Goal: Information Seeking & Learning: Learn about a topic

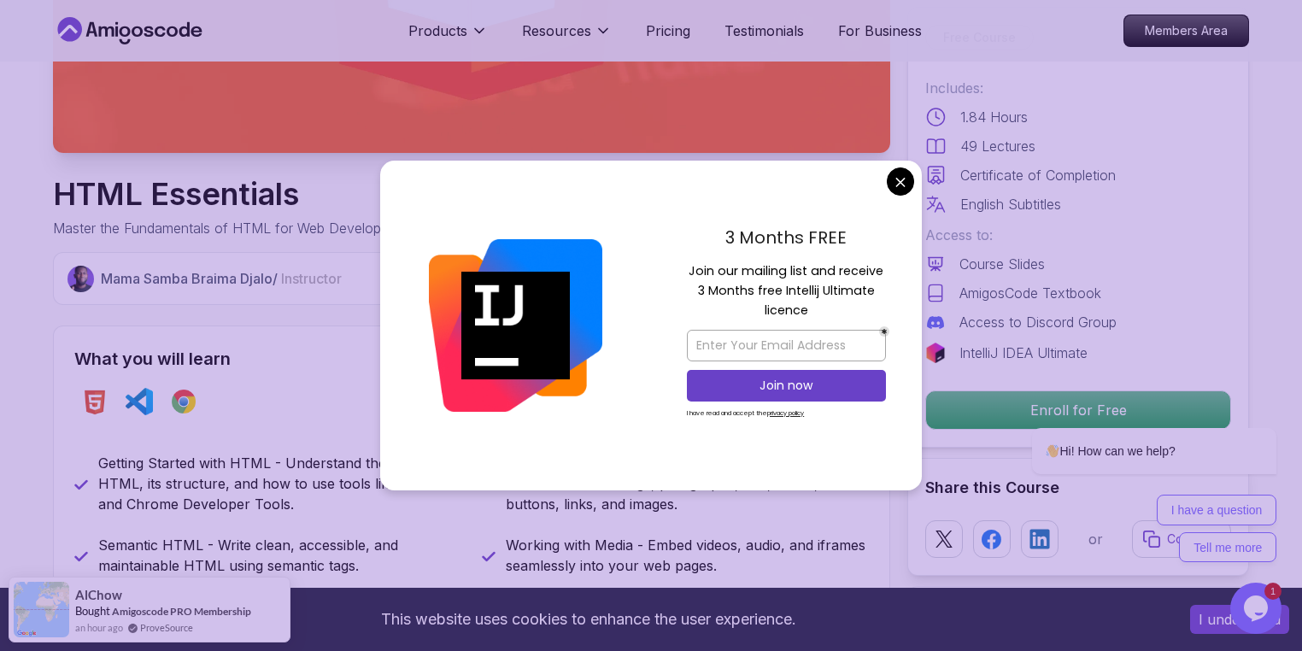
scroll to position [427, 0]
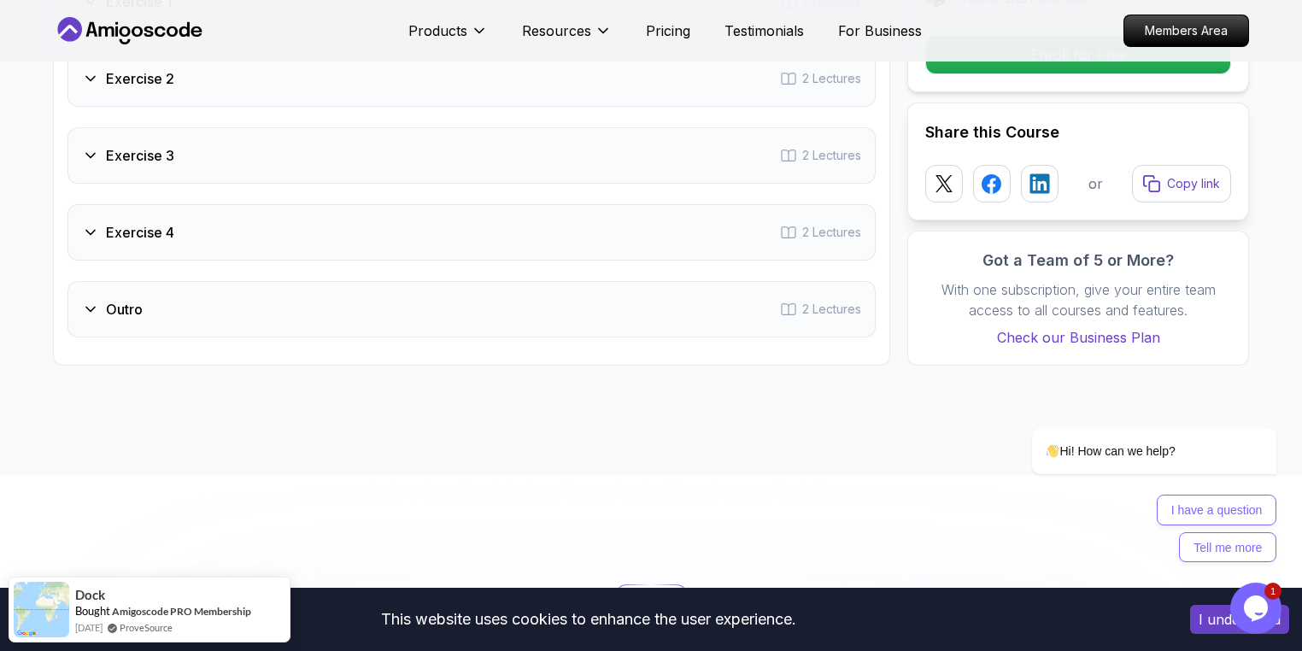
scroll to position [2868, 0]
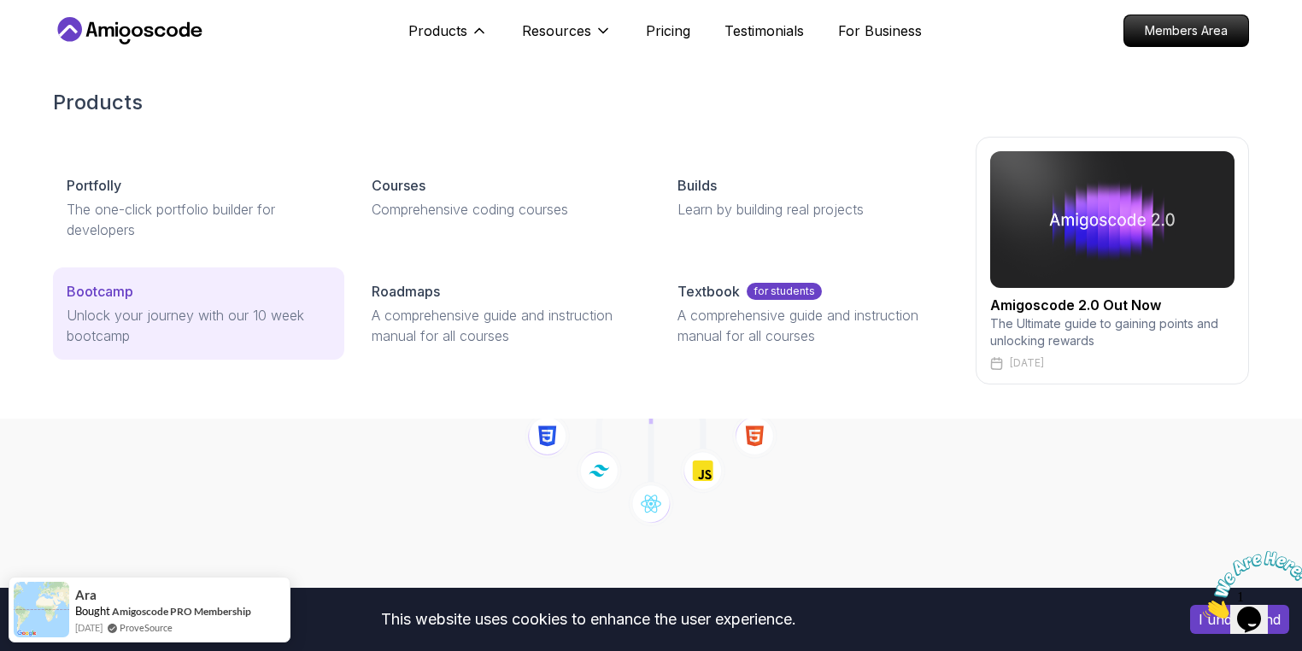
click at [161, 315] on p "Unlock your journey with our 10 week bootcamp" at bounding box center [199, 325] width 264 height 41
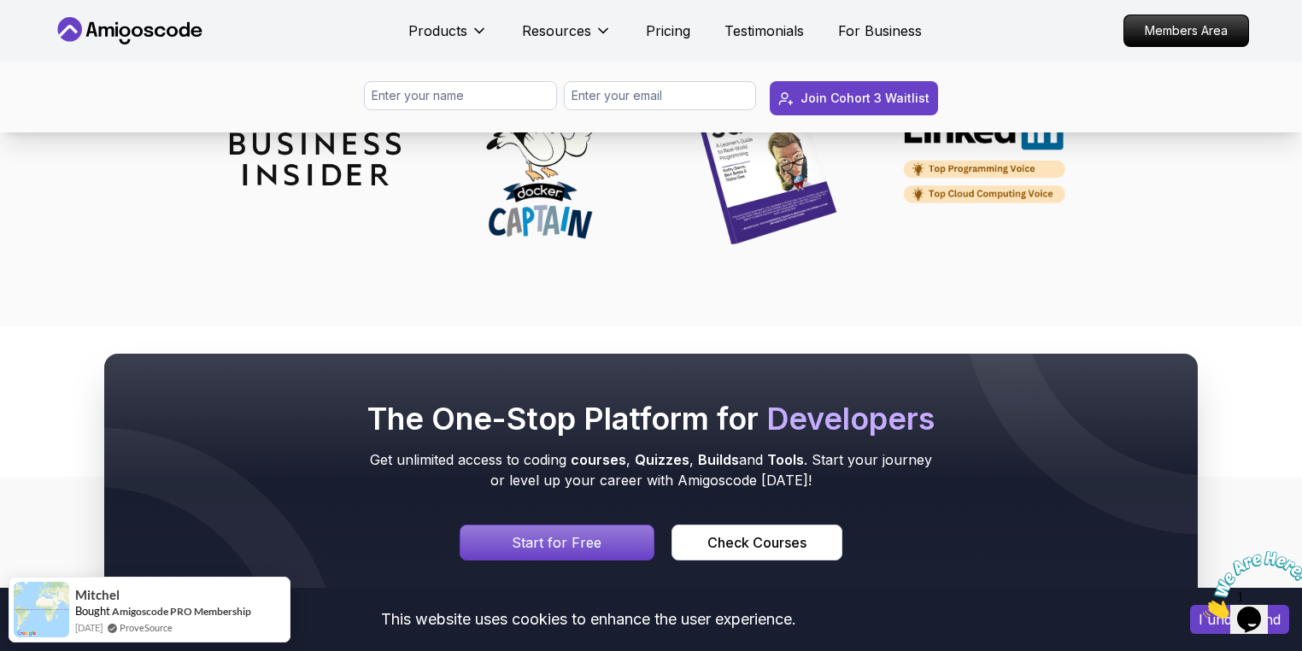
scroll to position [7635, 0]
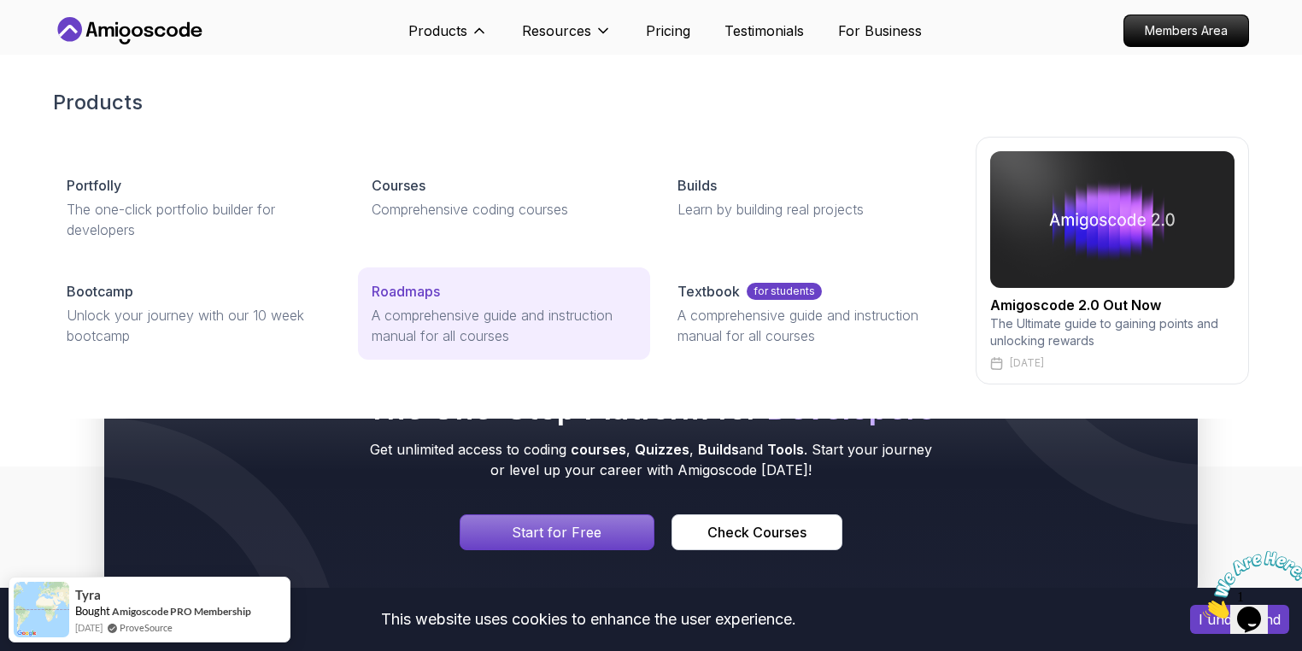
click at [446, 308] on p "A comprehensive guide and instruction manual for all courses" at bounding box center [504, 325] width 264 height 41
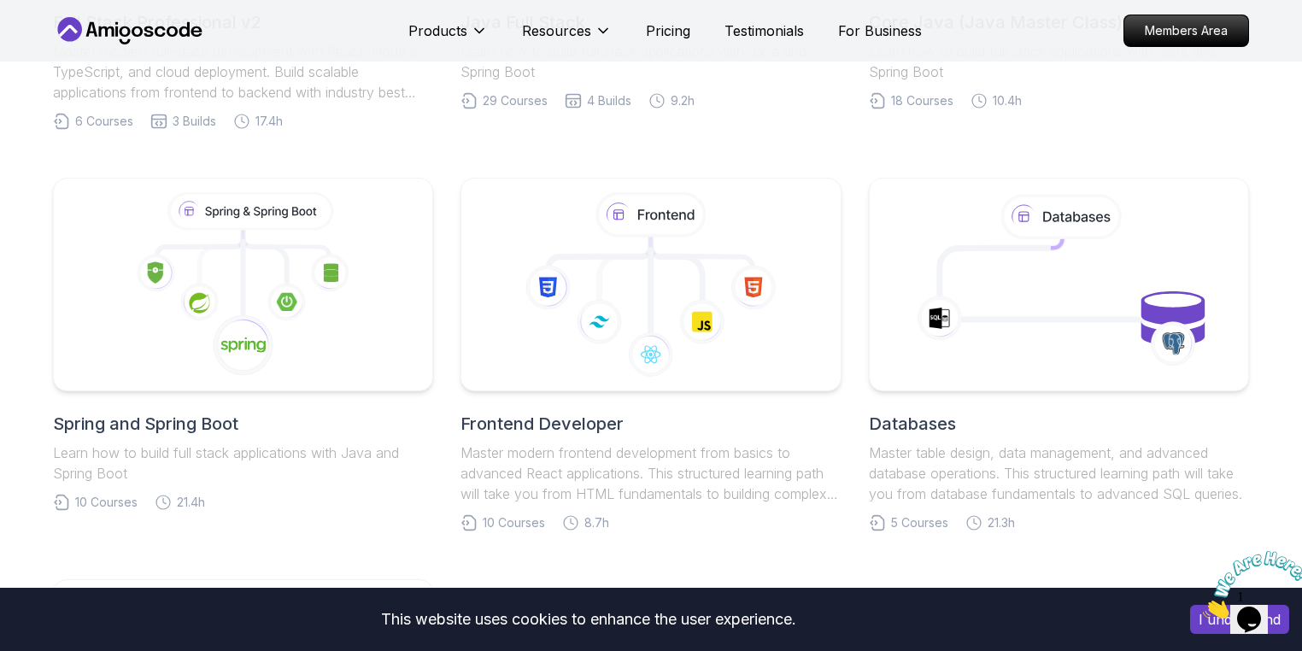
scroll to position [713, 0]
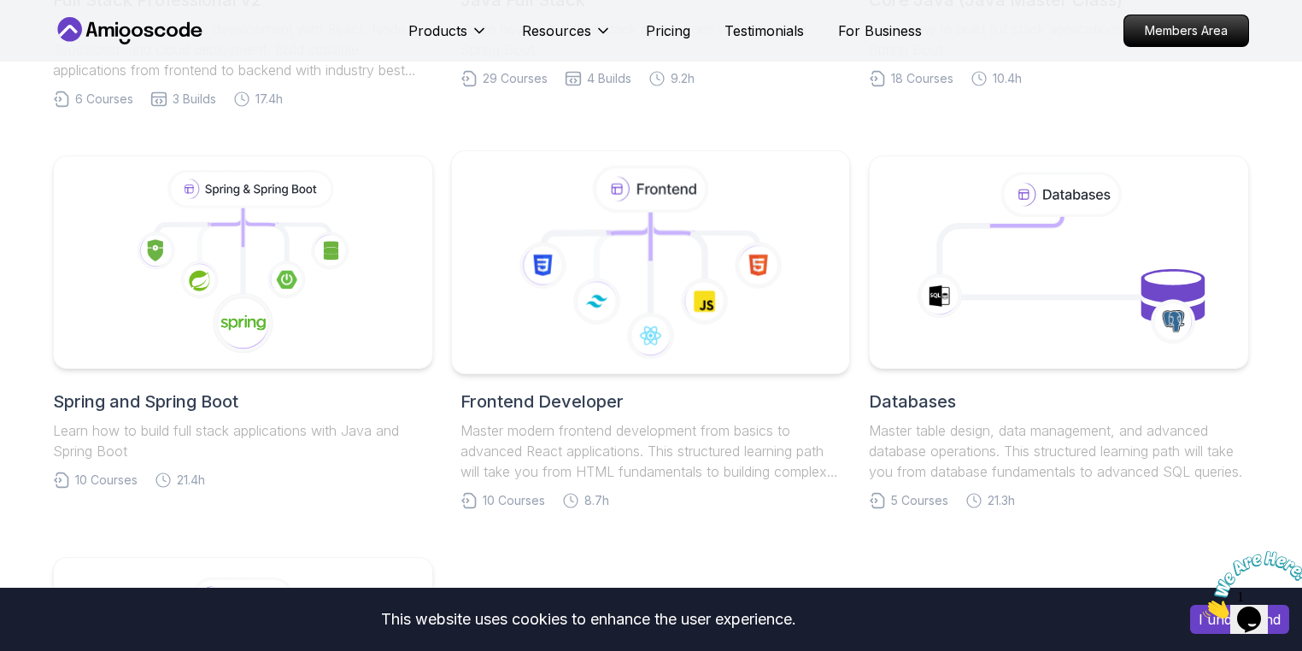
click at [647, 310] on icon at bounding box center [651, 263] width 369 height 194
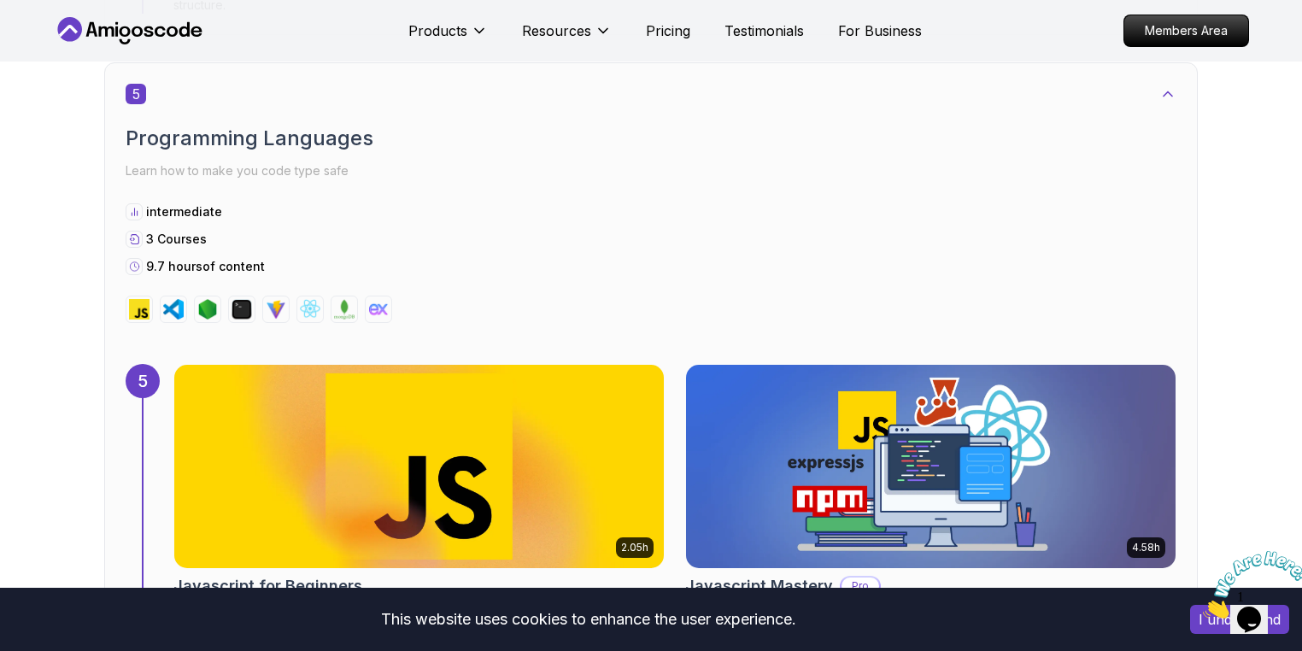
scroll to position [3370, 0]
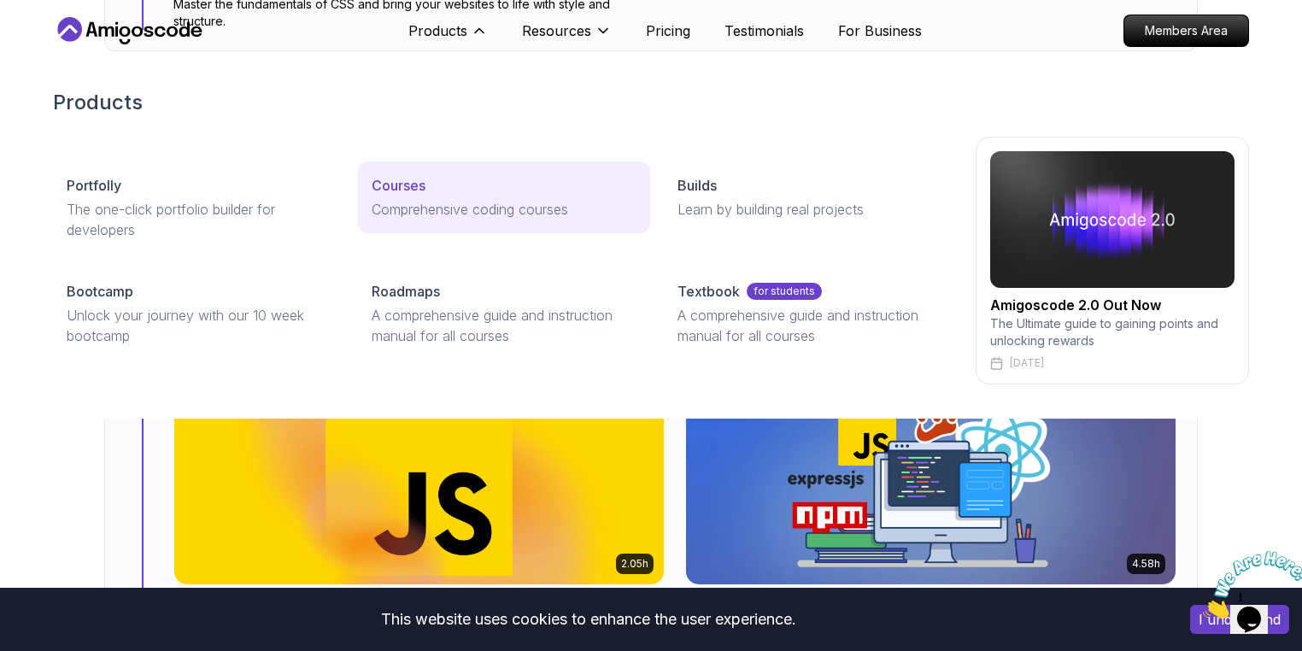
click at [455, 206] on p "Comprehensive coding courses" at bounding box center [504, 209] width 264 height 21
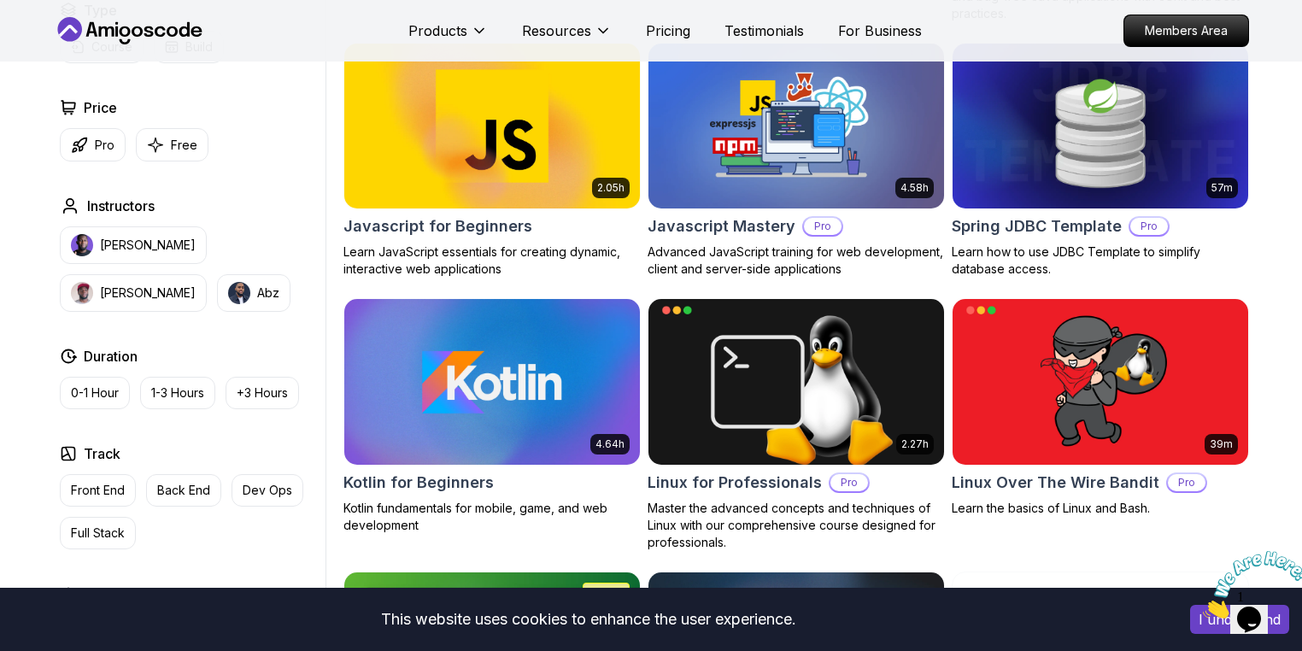
scroll to position [3117, 0]
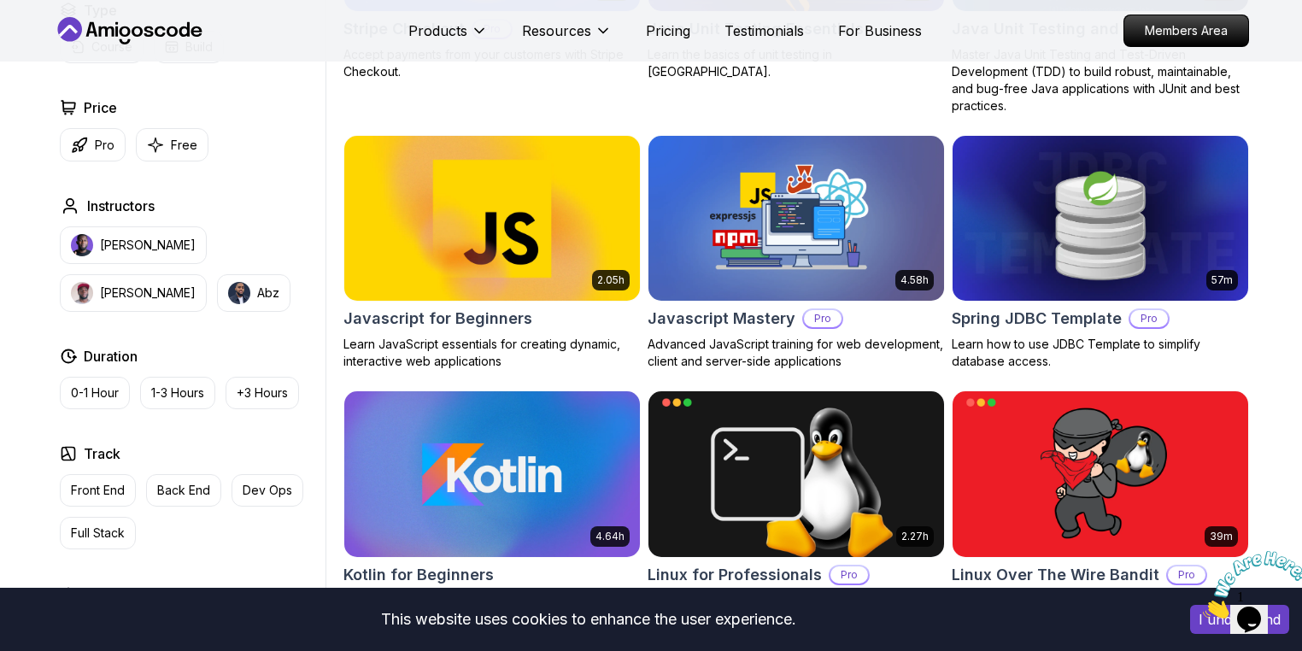
click at [482, 221] on img at bounding box center [492, 218] width 310 height 173
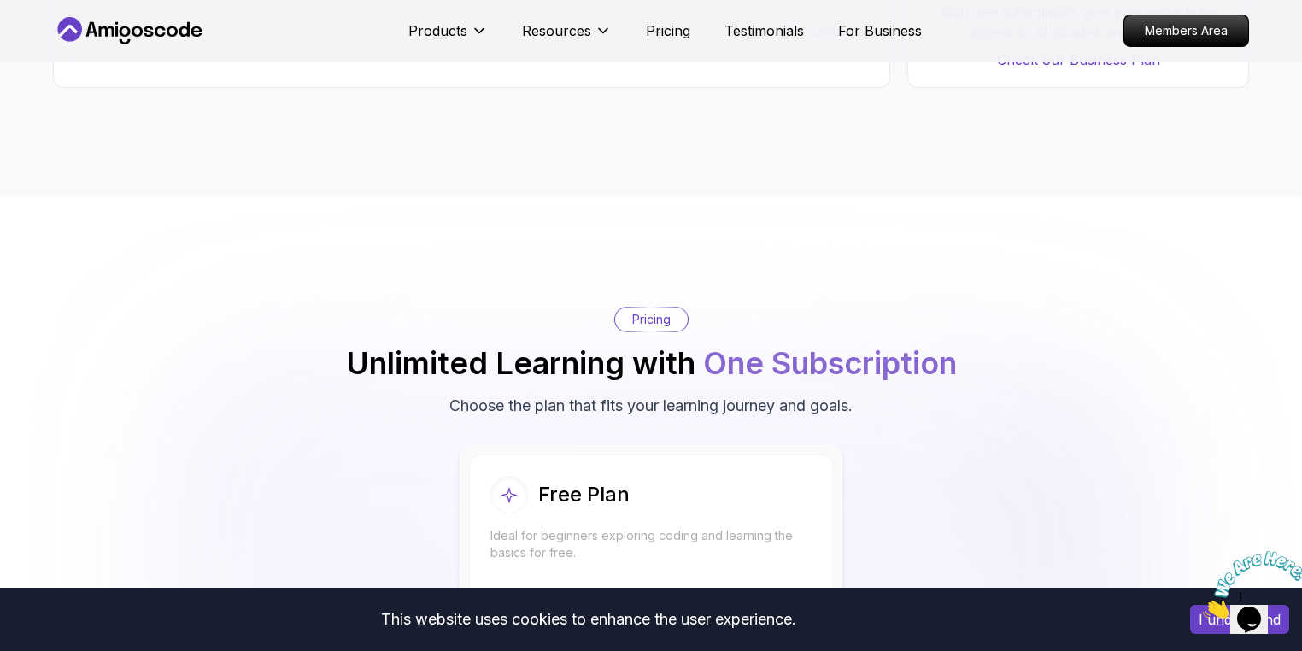
scroll to position [2734, 0]
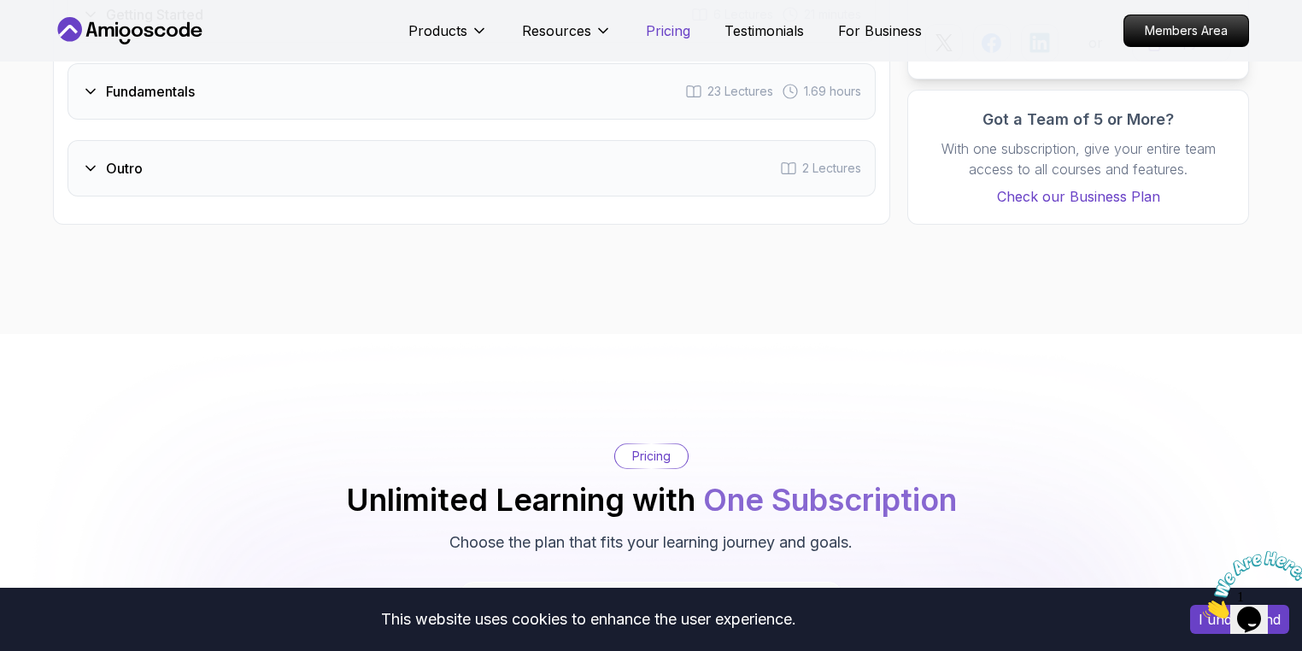
click at [663, 26] on p "Pricing" at bounding box center [668, 31] width 44 height 21
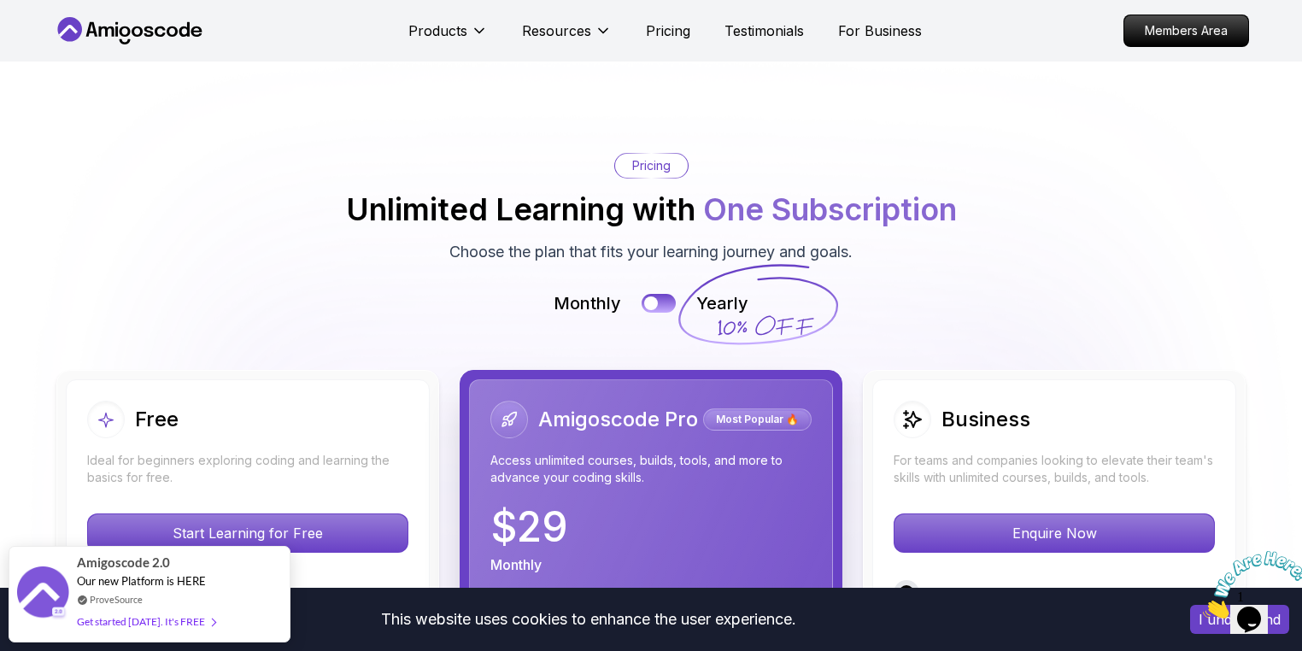
scroll to position [3723, 0]
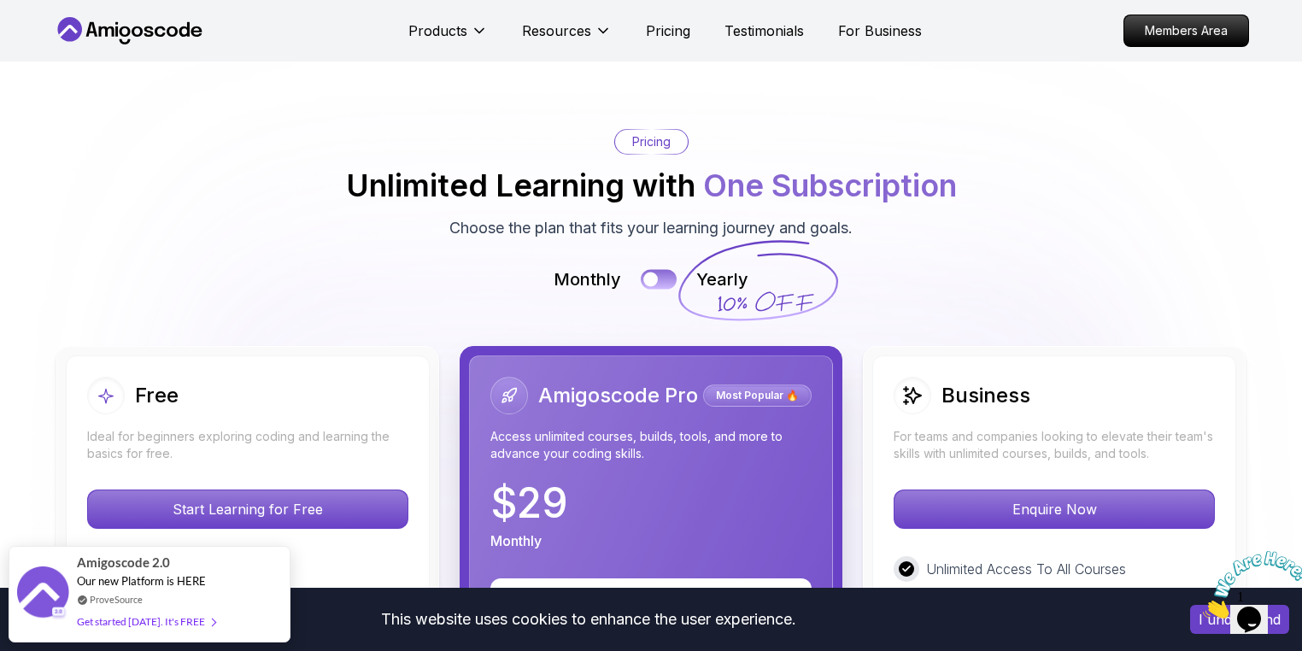
click at [660, 270] on button at bounding box center [659, 280] width 36 height 20
click at [658, 270] on button at bounding box center [659, 280] width 36 height 20
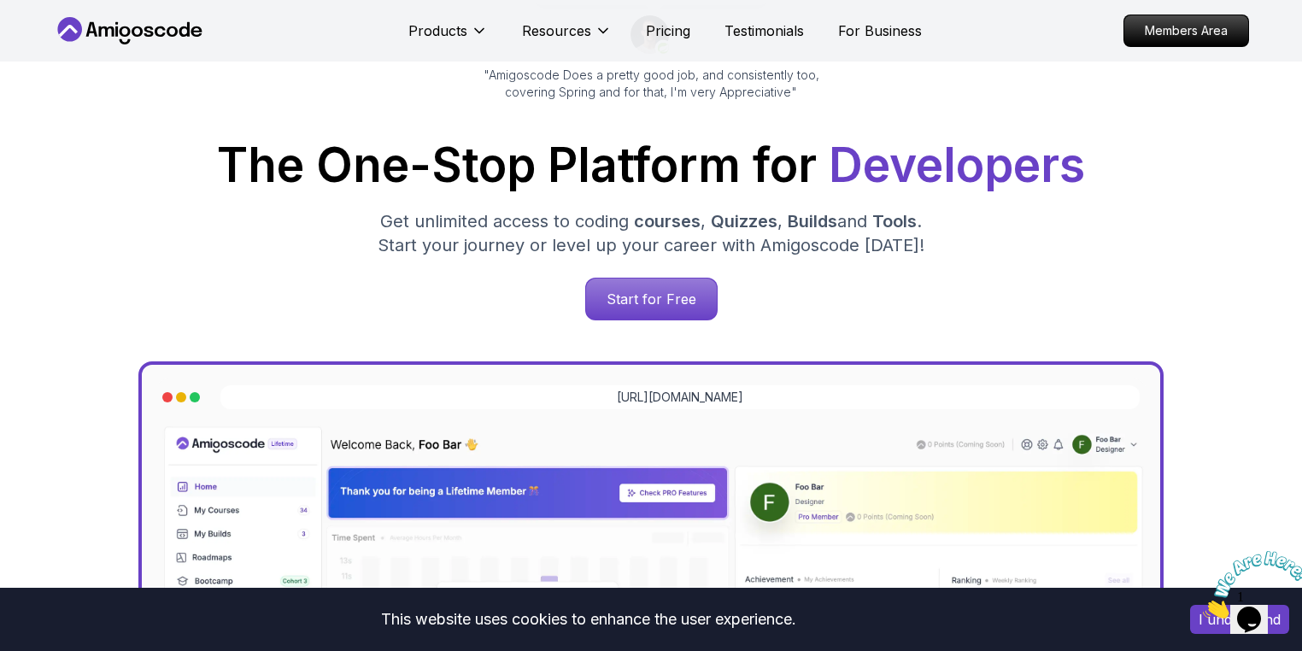
scroll to position [0, 0]
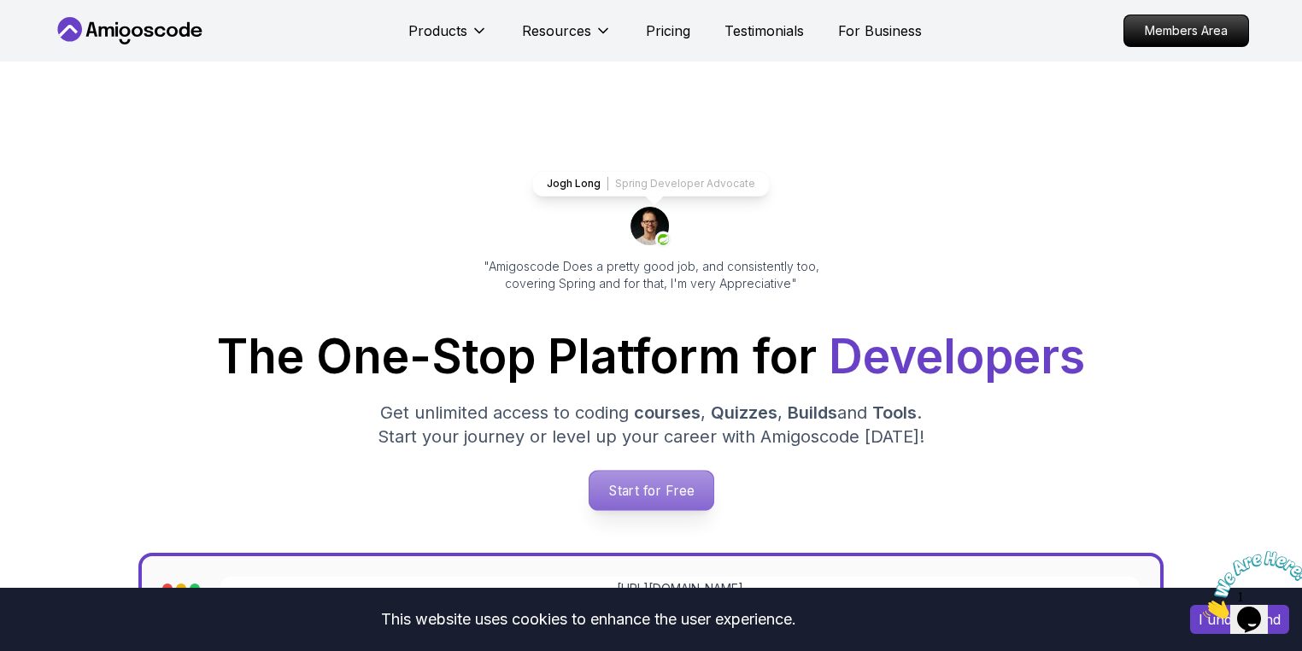
click at [656, 492] on p "Start for Free" at bounding box center [651, 490] width 124 height 39
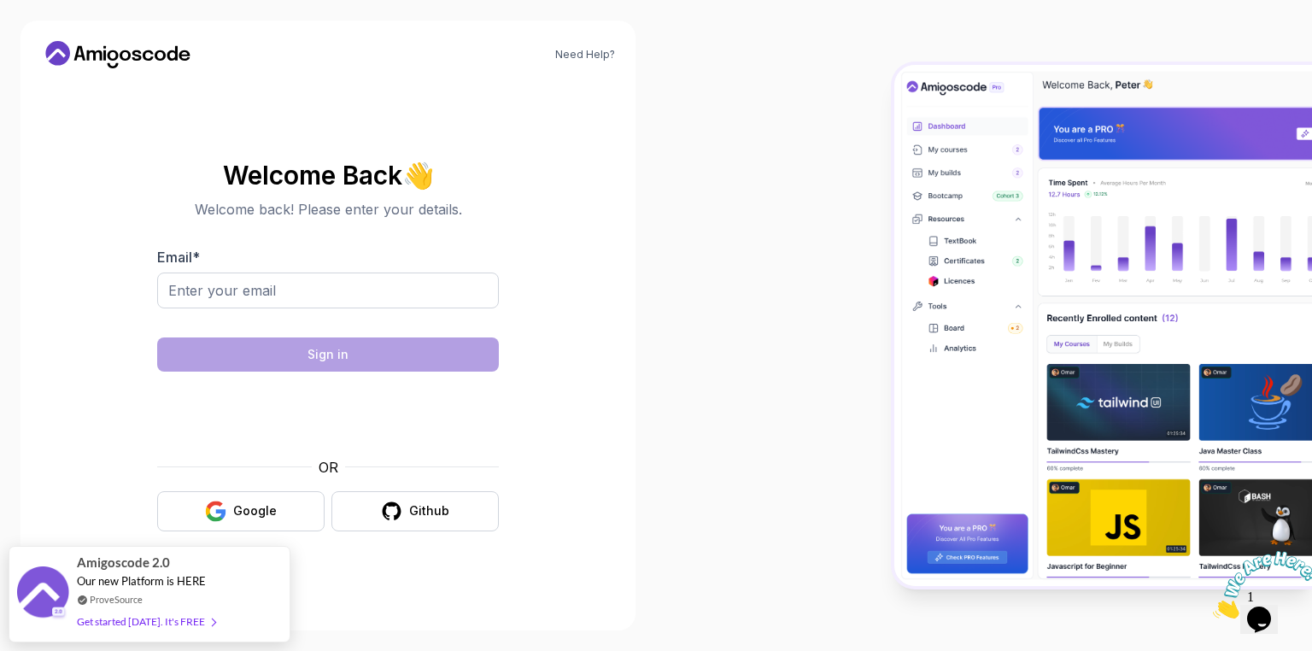
click at [100, 51] on icon at bounding box center [94, 55] width 15 height 10
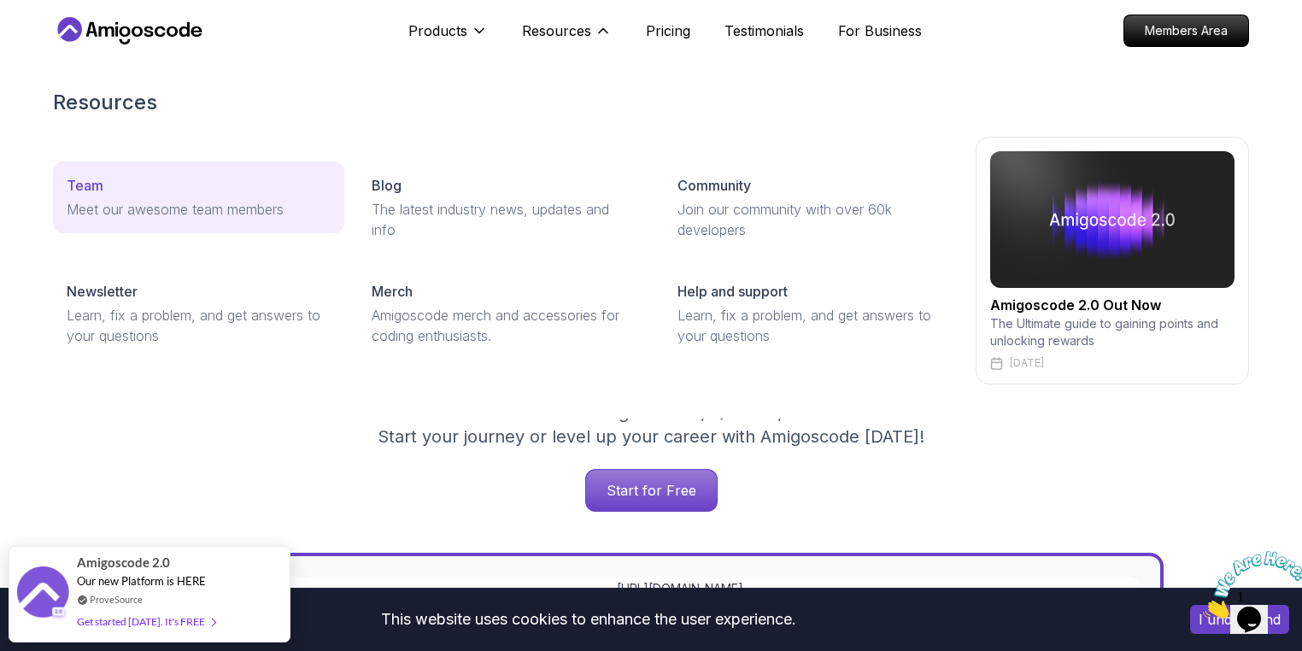
click at [207, 213] on p "Meet our awesome team members" at bounding box center [199, 209] width 264 height 21
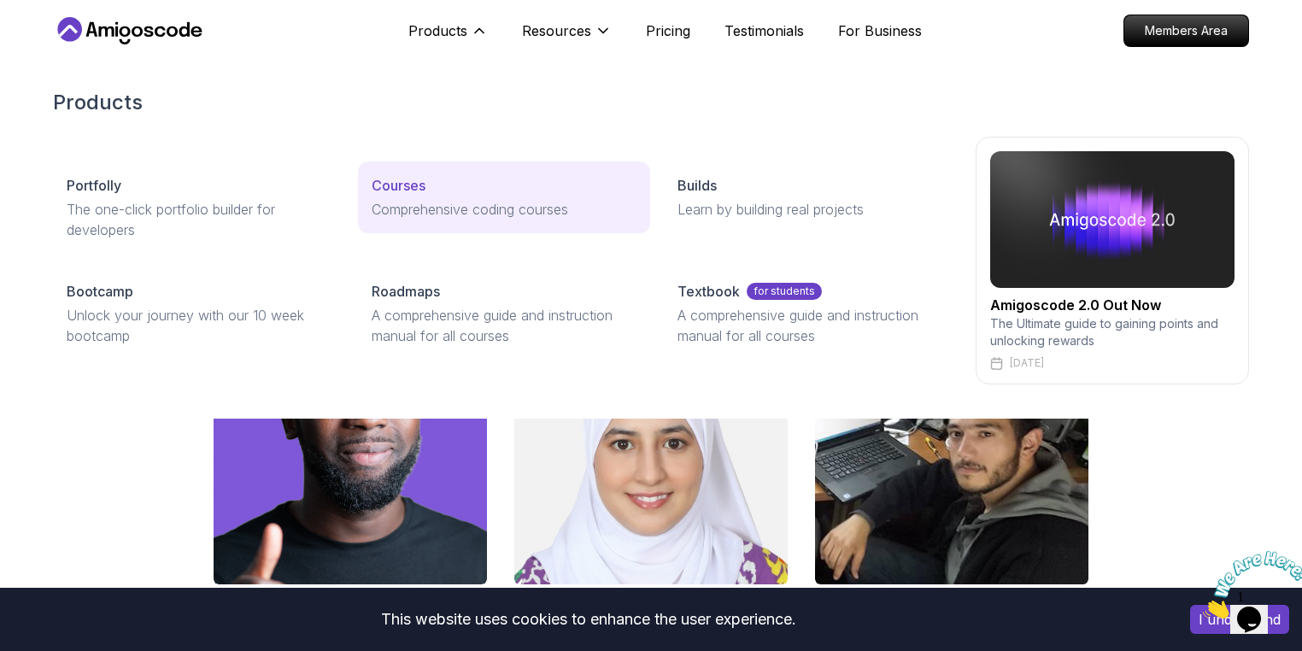
click at [410, 213] on p "Comprehensive coding courses" at bounding box center [504, 209] width 264 height 21
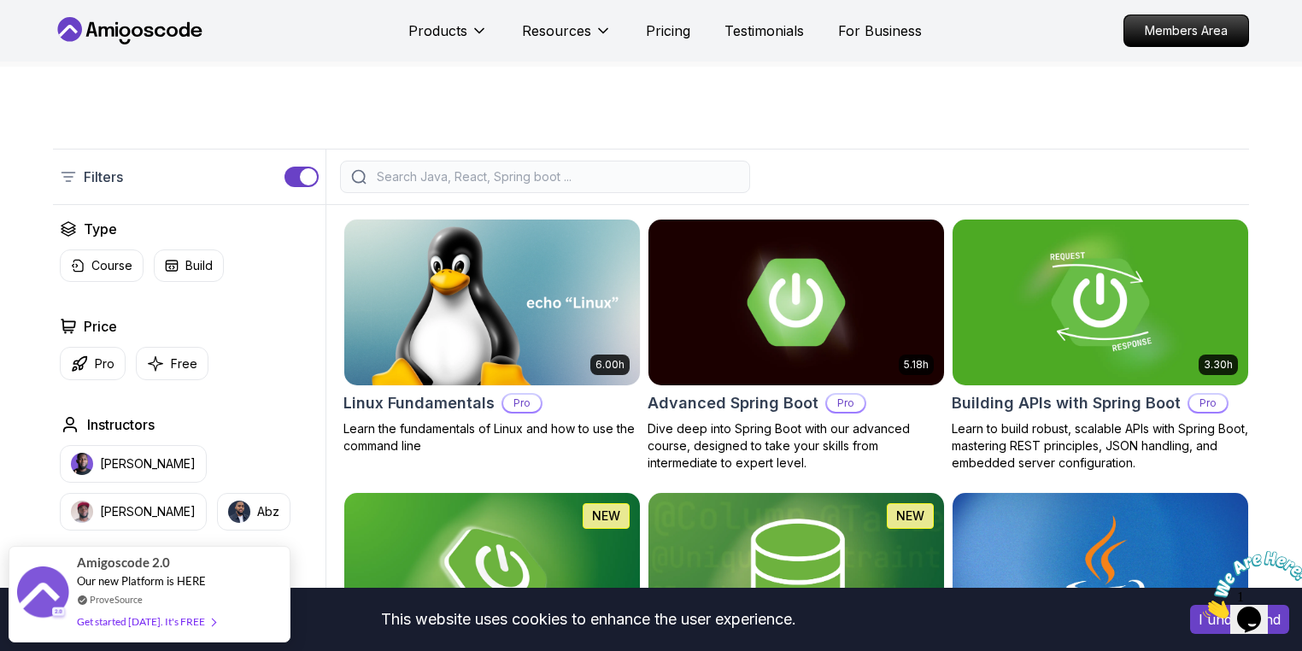
scroll to position [342, 0]
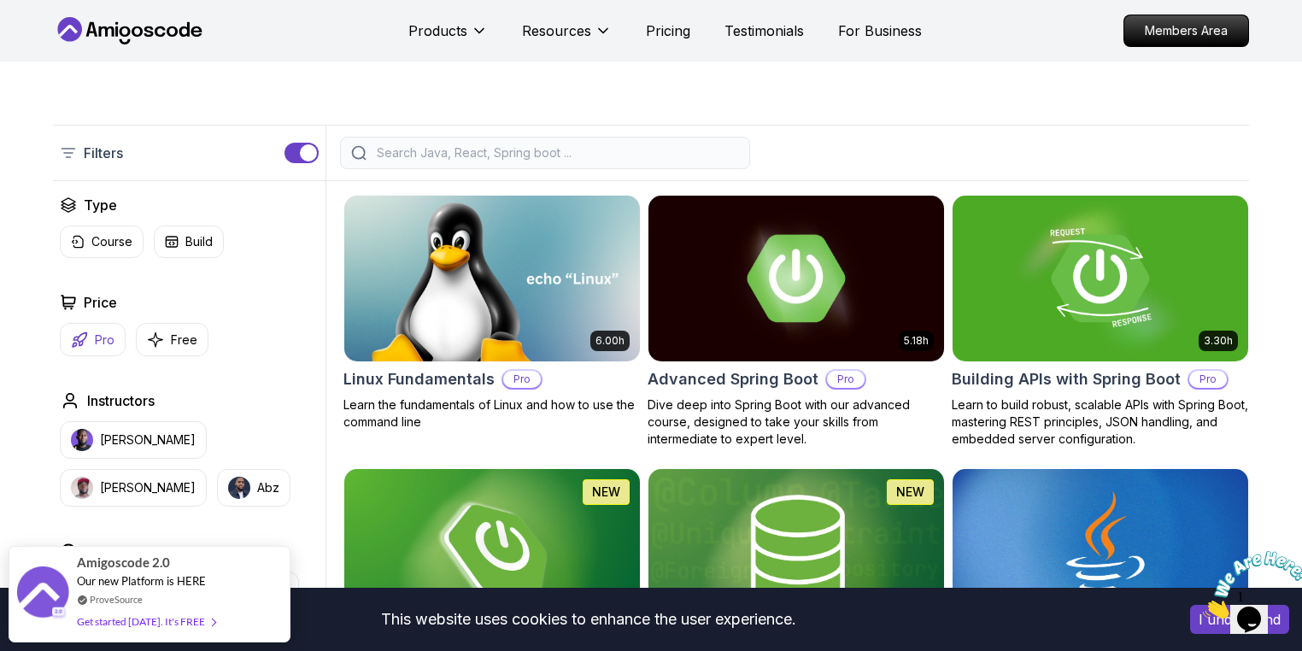
click at [97, 342] on p "Pro" at bounding box center [105, 340] width 20 height 17
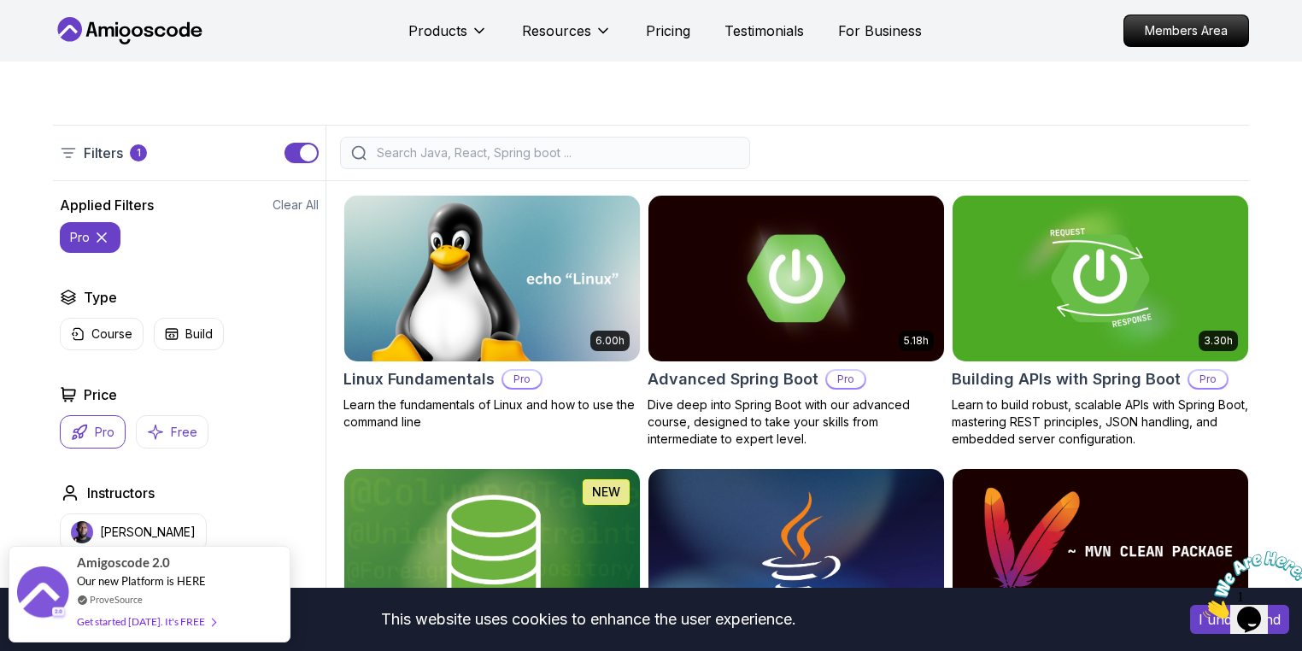
click at [174, 433] on p "Free" at bounding box center [184, 432] width 26 height 17
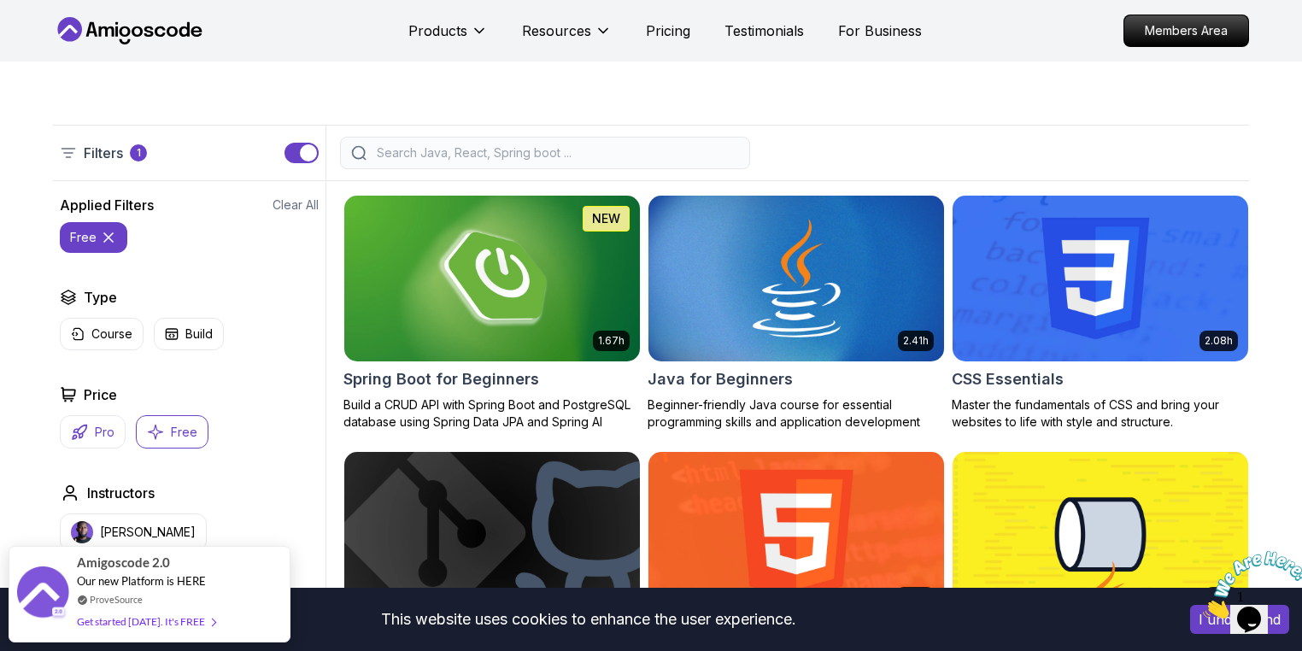
click at [87, 429] on icon "button" at bounding box center [79, 432] width 17 height 17
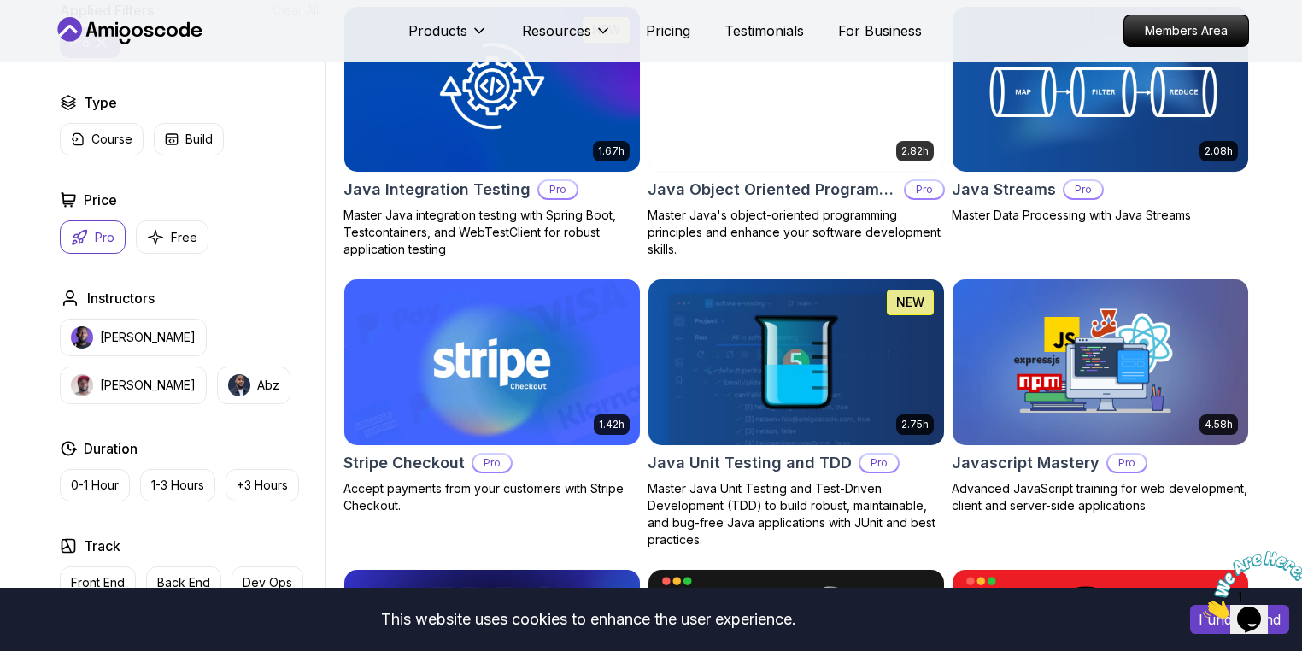
scroll to position [2162, 0]
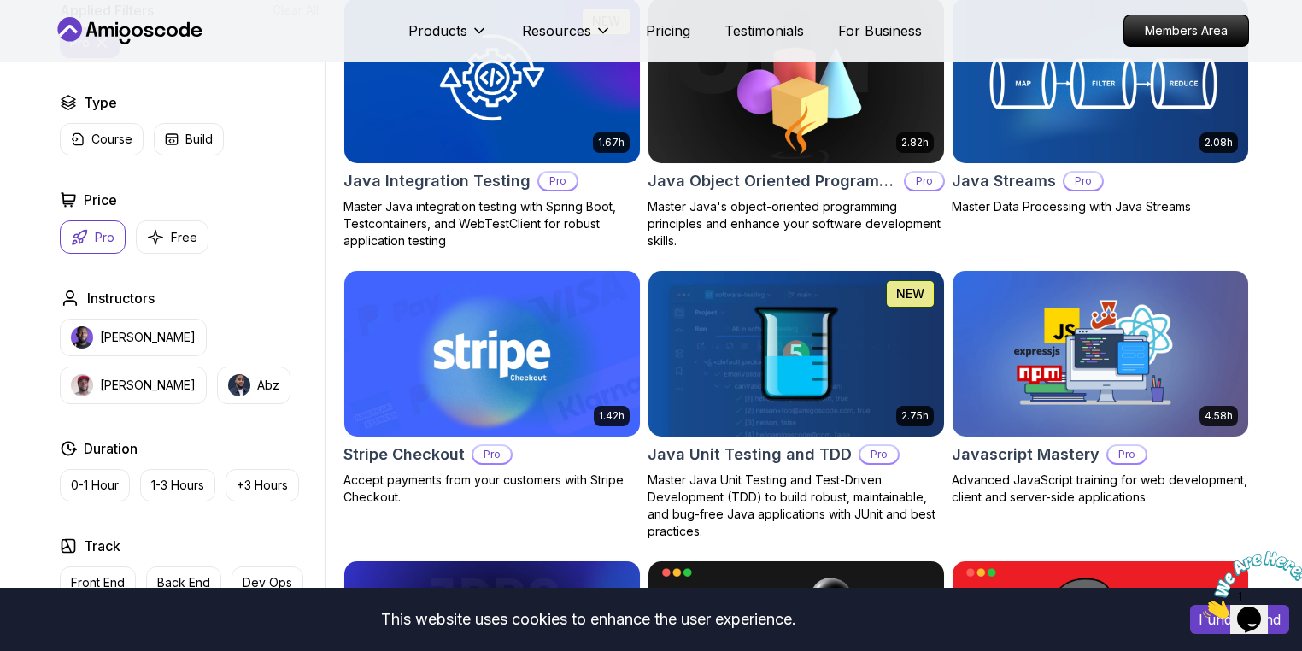
click at [1287, 232] on div "Filters 1 Filters 1 Applied Filters Clear All pro Type Course Build Price Pro F…" at bounding box center [651, 131] width 1302 height 3817
click at [1109, 396] on img at bounding box center [1100, 353] width 310 height 173
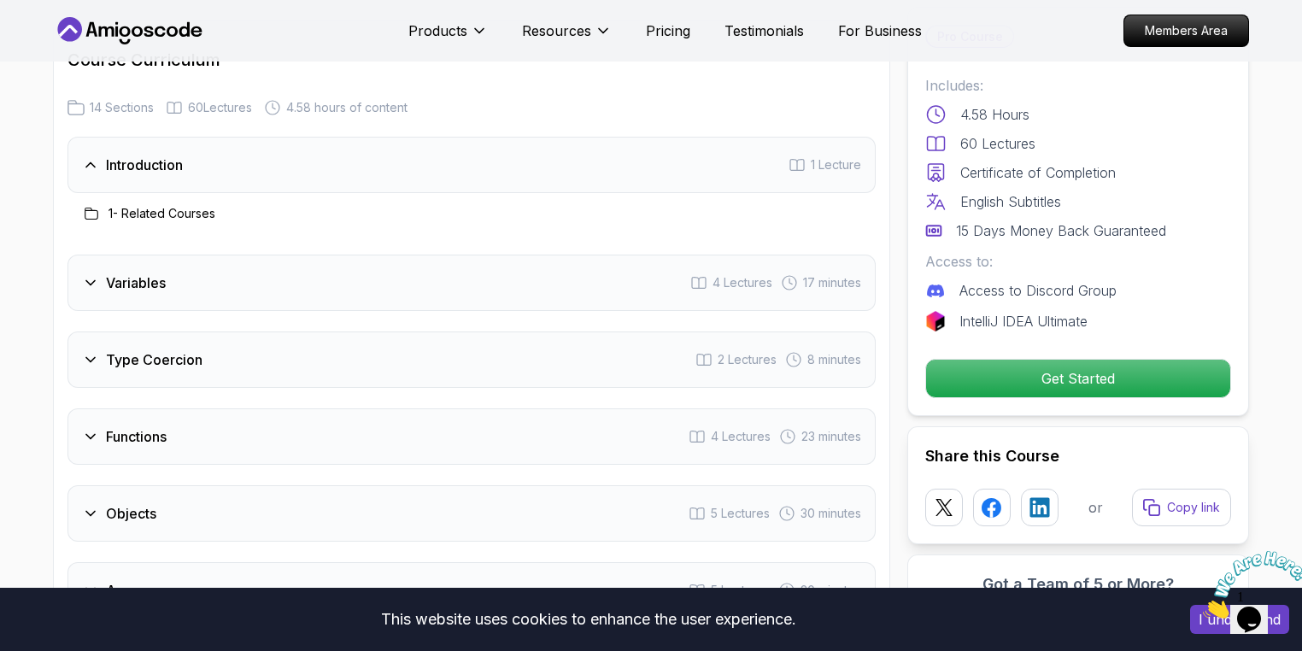
scroll to position [1473, 0]
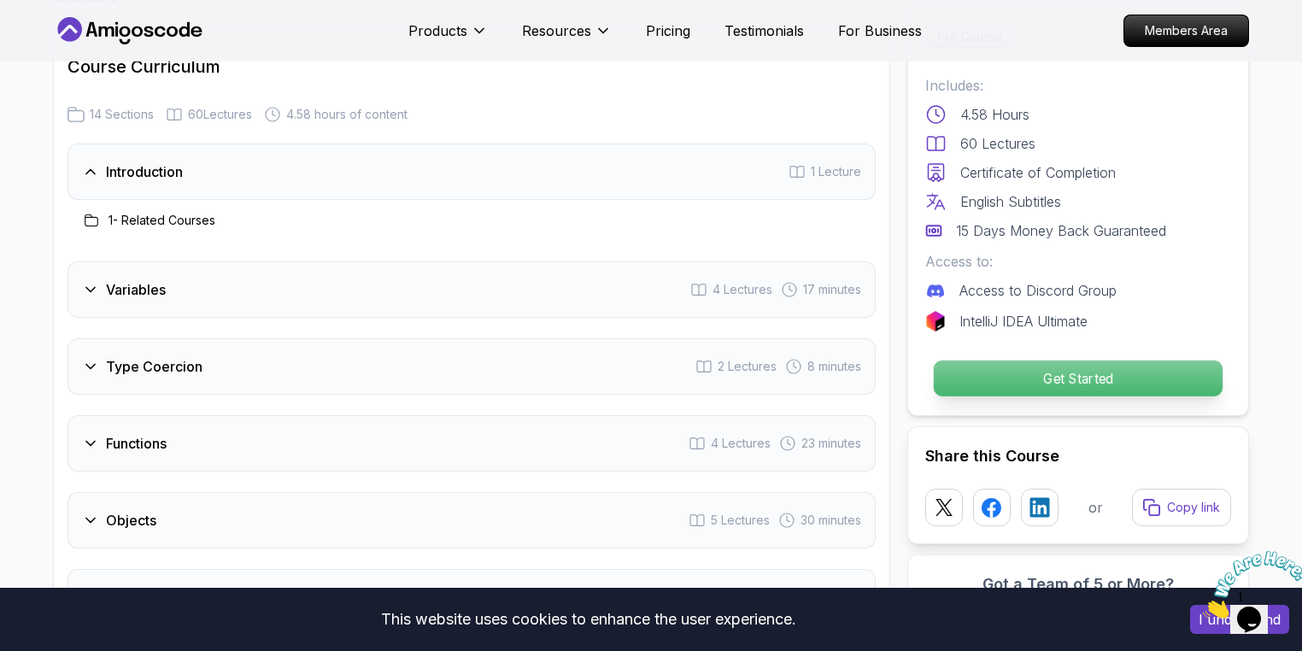
click at [1081, 373] on p "Get Started" at bounding box center [1078, 379] width 289 height 36
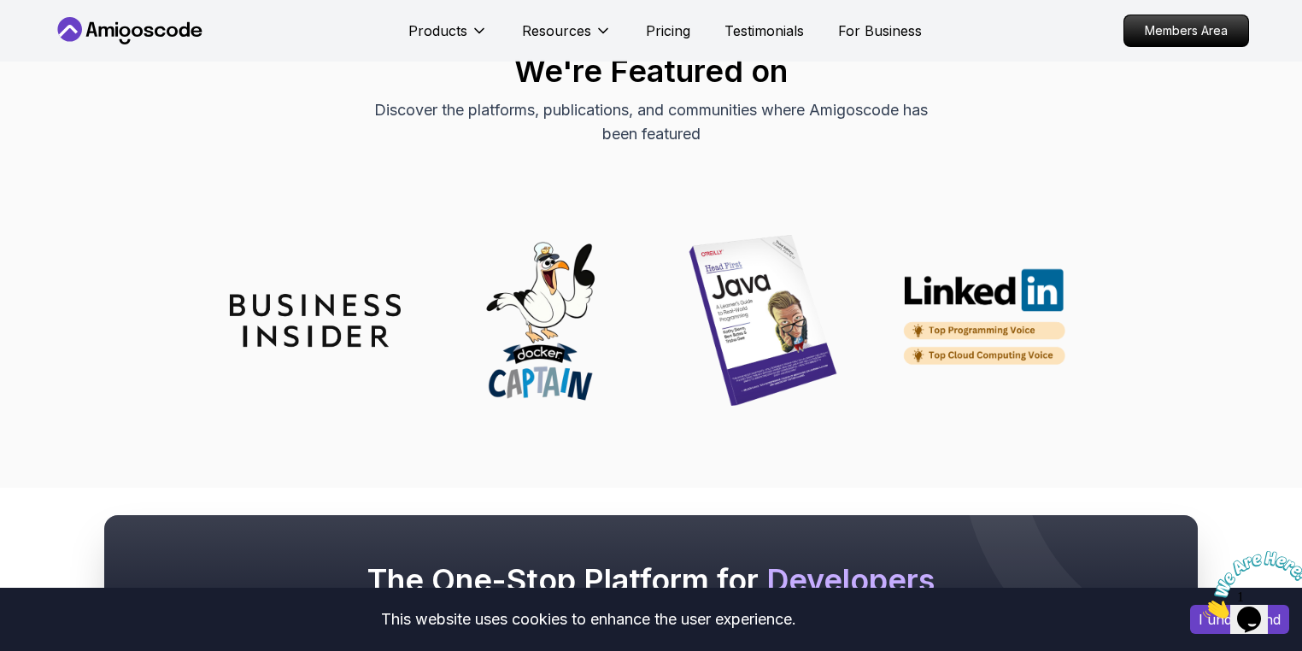
scroll to position [4893, 0]
